Goal: Task Accomplishment & Management: Manage account settings

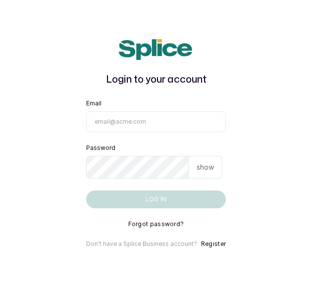
type input "maryamolawoyin21@gmail.com"
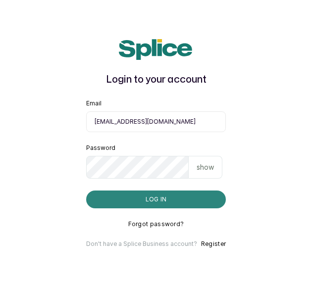
click at [184, 202] on button "Log in" at bounding box center [156, 200] width 140 height 18
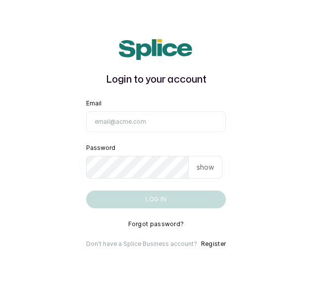
type input "[EMAIL_ADDRESS][DOMAIN_NAME]"
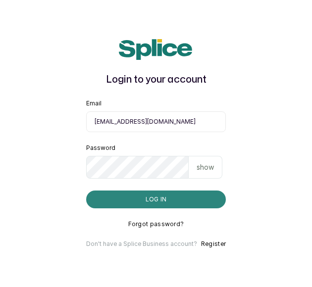
click at [179, 205] on button "Log in" at bounding box center [156, 200] width 140 height 18
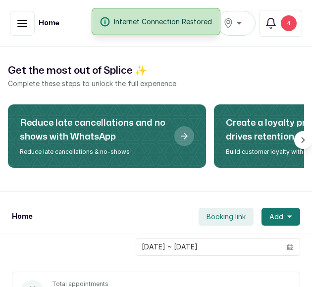
click at [20, 29] on div "Internet Connection Restored" at bounding box center [156, 21] width 312 height 27
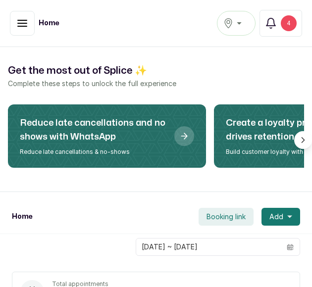
click at [28, 25] on button "button" at bounding box center [22, 23] width 25 height 25
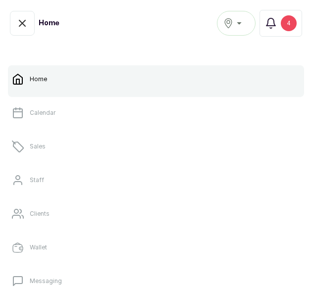
click at [46, 77] on p "Home" at bounding box center [38, 79] width 17 height 8
click at [46, 78] on p "Home" at bounding box center [38, 79] width 17 height 8
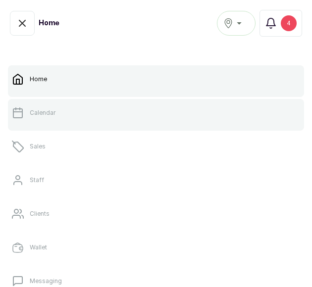
click at [53, 130] on div at bounding box center [156, 129] width 296 height 4
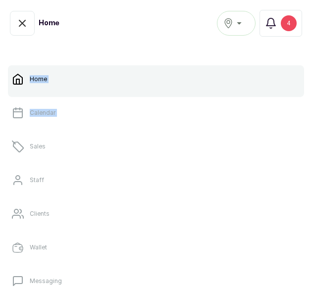
drag, startPoint x: 53, startPoint y: 130, endPoint x: -4, endPoint y: 108, distance: 60.7
click at [0, 108] on html "MO [PERSON_NAME] Home Calendar Sales Staff Clients Wallet Messaging Rewards Cat…" at bounding box center [156, 147] width 312 height 295
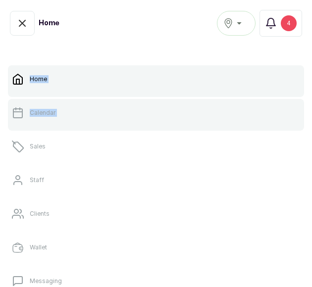
drag, startPoint x: -4, startPoint y: 108, endPoint x: 18, endPoint y: 114, distance: 22.9
click at [18, 114] on icon at bounding box center [18, 113] width 12 height 12
